Goal: Share content

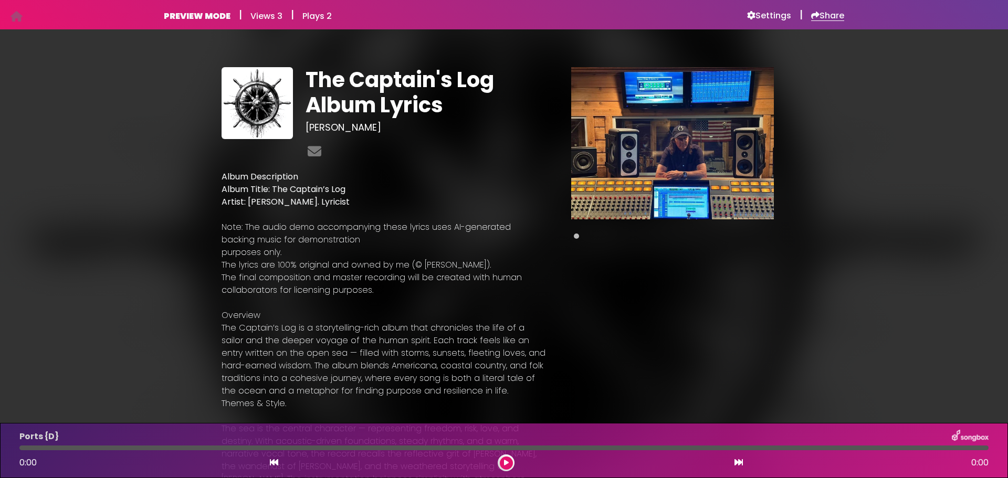
click at [832, 16] on h6 "Share" at bounding box center [827, 15] width 33 height 10
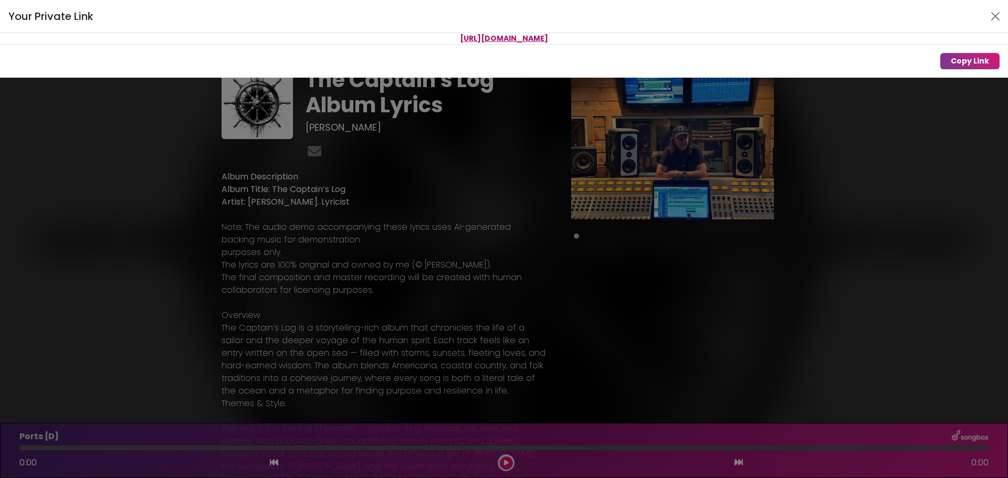
click at [461, 142] on div "Your Private Link [URL][DOMAIN_NAME] Copy Link" at bounding box center [504, 239] width 1008 height 478
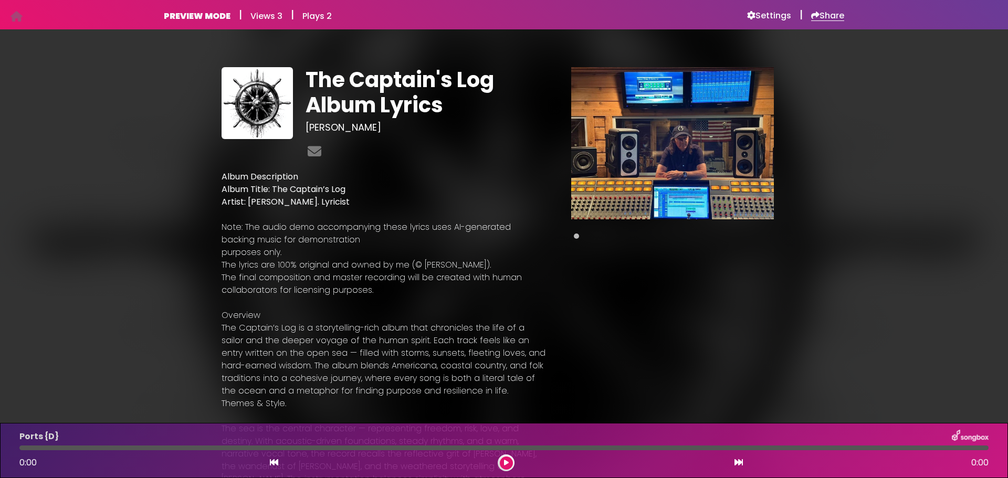
click at [818, 14] on h6 "Share" at bounding box center [827, 15] width 33 height 10
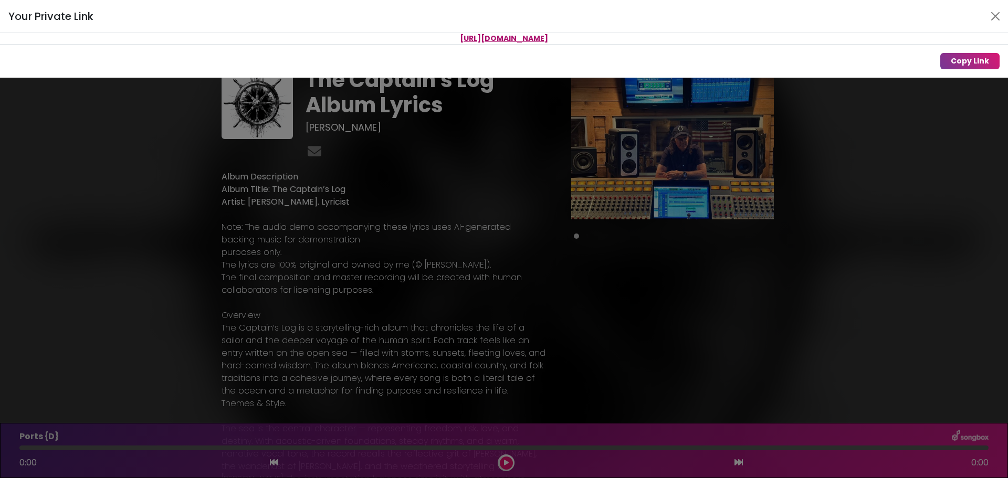
click at [856, 79] on div "Your Private Link [URL][DOMAIN_NAME] Copy Link" at bounding box center [504, 239] width 1008 height 478
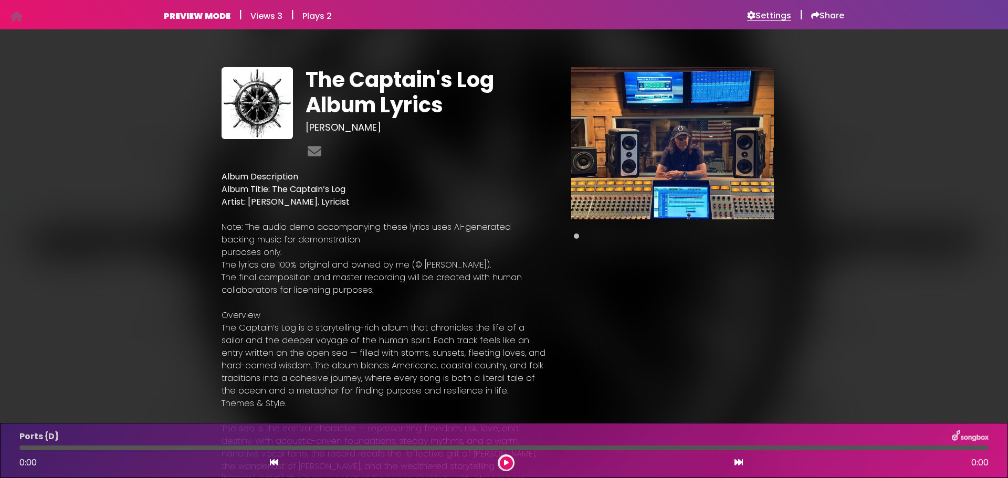
click at [764, 20] on h6 "Settings" at bounding box center [769, 15] width 44 height 10
click at [832, 16] on h6 "Share" at bounding box center [827, 15] width 33 height 10
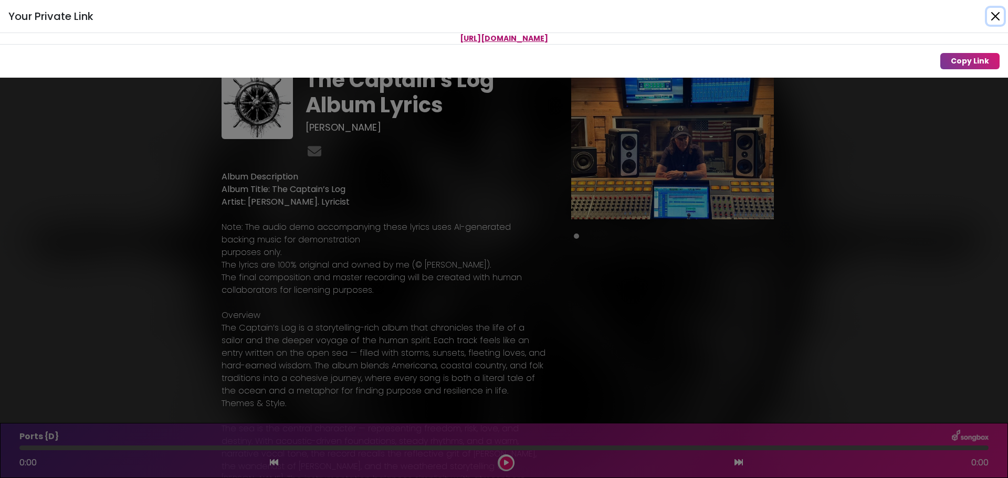
click at [992, 14] on button "Close" at bounding box center [995, 16] width 17 height 17
